Goal: Task Accomplishment & Management: Manage account settings

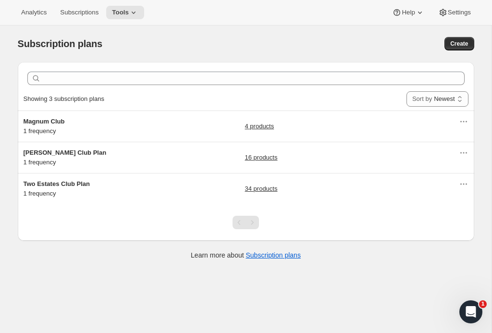
click at [77, 152] on span "[PERSON_NAME] Club Plan" at bounding box center [65, 152] width 83 height 7
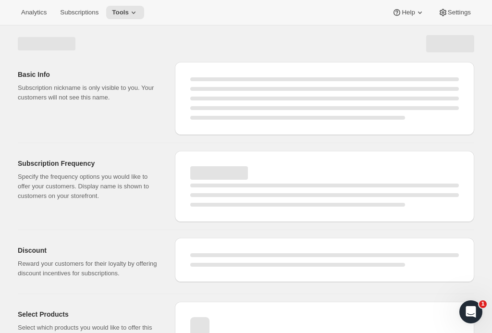
click at [33, 7] on button "Analytics" at bounding box center [33, 12] width 37 height 13
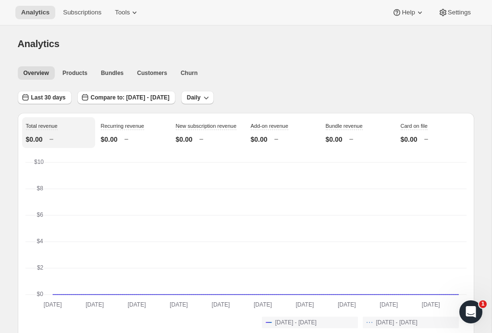
click at [75, 12] on span "Subscriptions" at bounding box center [82, 13] width 38 height 8
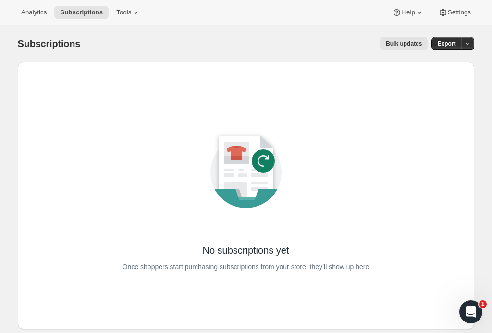
click at [131, 13] on icon at bounding box center [136, 13] width 10 height 10
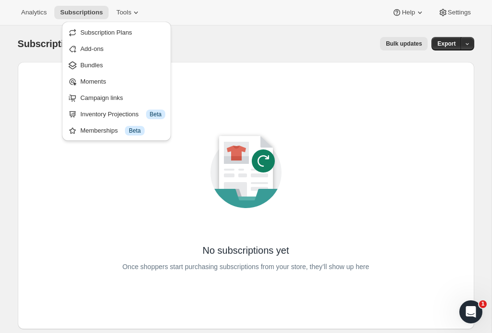
click at [116, 67] on span "Bundles" at bounding box center [122, 65] width 85 height 10
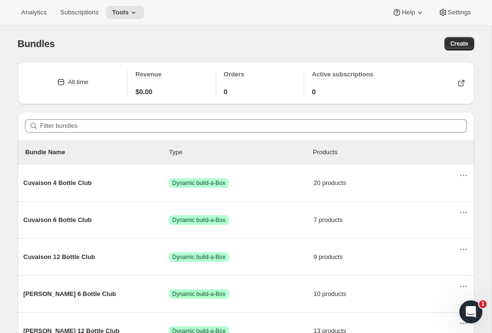
click at [96, 180] on span "Cuvaison 4 Bottle Club" at bounding box center [96, 183] width 145 height 10
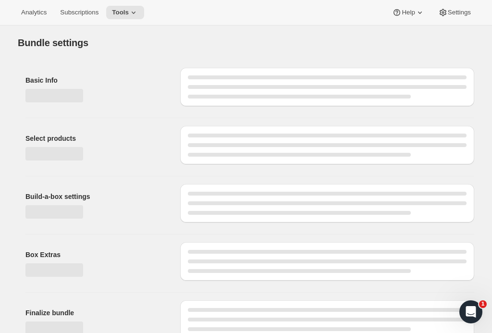
type input "Cuvaison 4 Bottle Club"
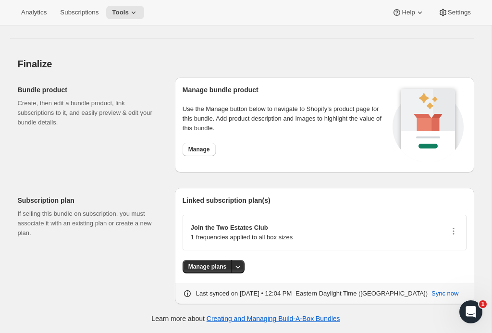
scroll to position [1582, 0]
click at [450, 231] on icon "button" at bounding box center [453, 231] width 10 height 10
click at [119, 266] on div "Subscription plan If selling this bundle on subscription, you must associate it…" at bounding box center [92, 246] width 149 height 116
click at [243, 265] on button "More actions" at bounding box center [237, 266] width 13 height 13
click at [139, 277] on div "Subscription plan If selling this bundle on subscription, you must associate it…" at bounding box center [92, 246] width 149 height 116
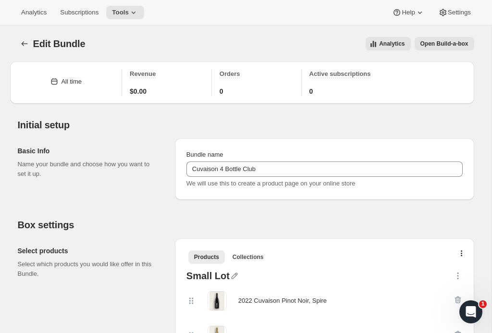
scroll to position [0, 0]
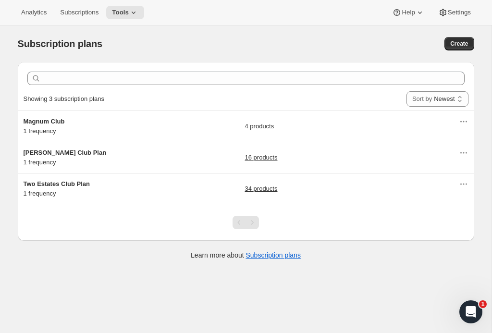
click at [462, 39] on button "Create" at bounding box center [458, 43] width 29 height 13
select select "WEEK"
select select "MONTH"
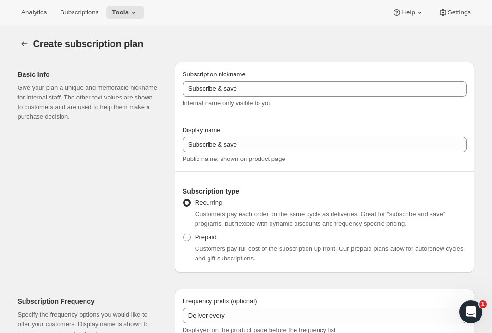
click at [39, 45] on span "Create subscription plan" at bounding box center [88, 43] width 110 height 11
click at [26, 38] on button "Subscription plans" at bounding box center [24, 43] width 13 height 13
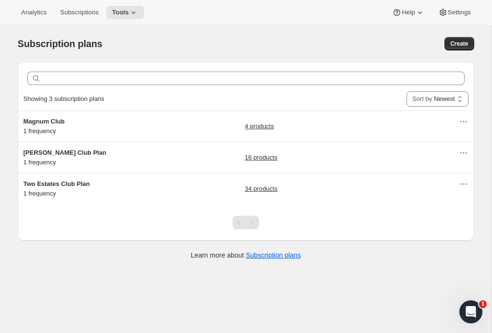
click at [418, 8] on icon at bounding box center [420, 13] width 10 height 10
